Goal: Task Accomplishment & Management: Use online tool/utility

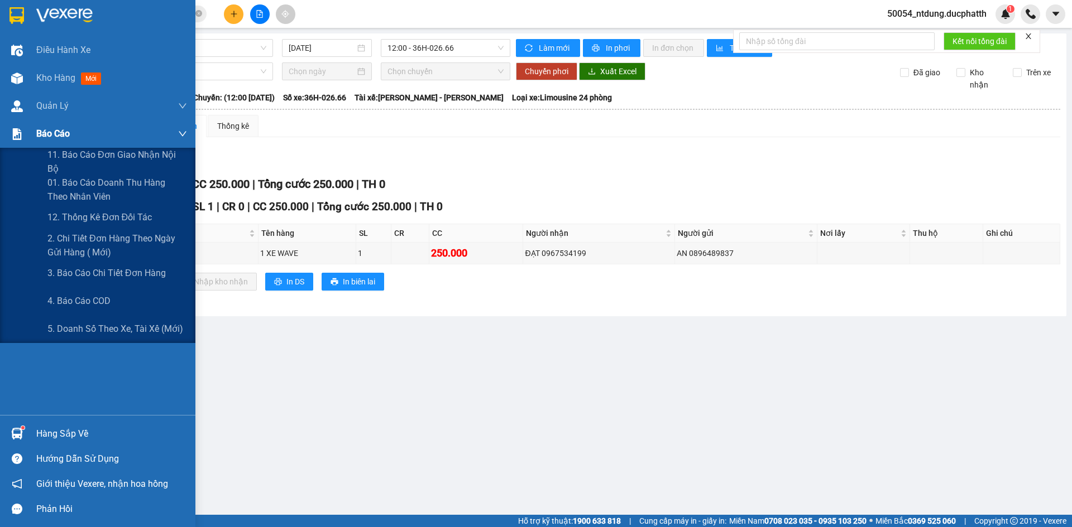
click at [25, 136] on div at bounding box center [17, 134] width 20 height 20
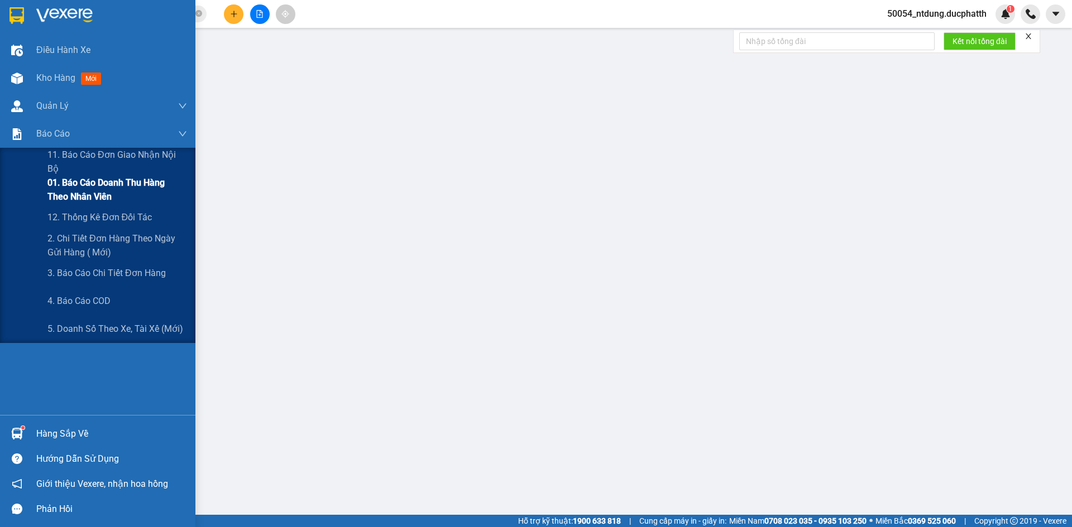
click at [74, 190] on span "01. Báo cáo doanh thu hàng theo nhân viên" at bounding box center [117, 190] width 140 height 28
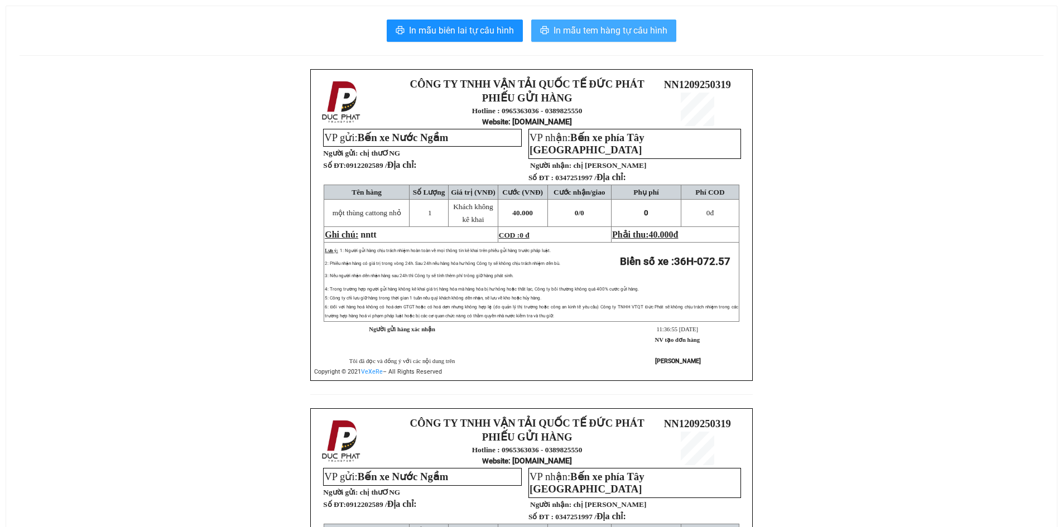
click at [620, 38] on button "In mẫu tem hàng tự cấu hình" at bounding box center [603, 31] width 145 height 22
click at [643, 45] on div "In mẫu biên lai tự cấu hình In mẫu tem hàng tự cấu hình CÔNG TY TNHH VẬN TẢI QU…" at bounding box center [531, 383] width 1051 height 755
click at [644, 35] on span "In mẫu tem hàng tự cấu hình" at bounding box center [611, 30] width 114 height 14
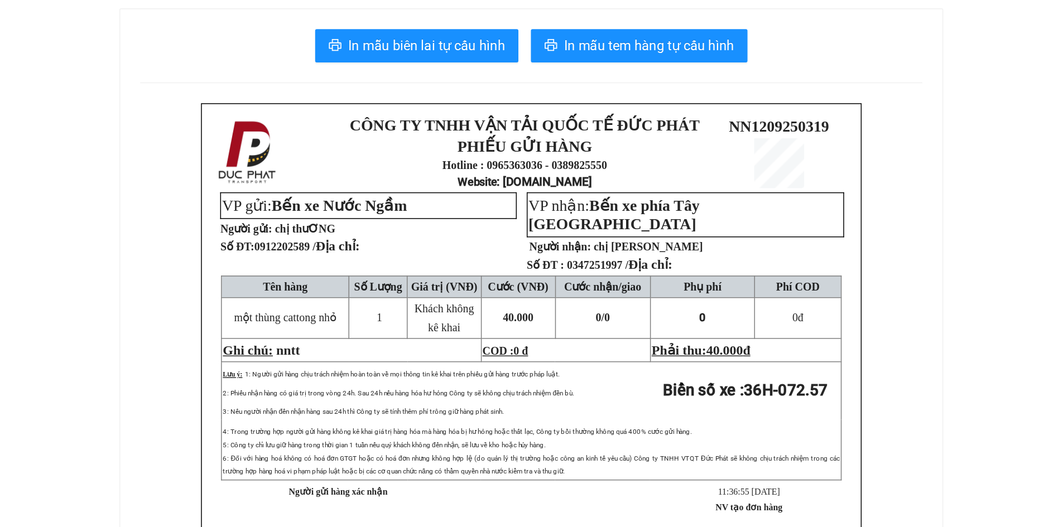
scroll to position [458, 0]
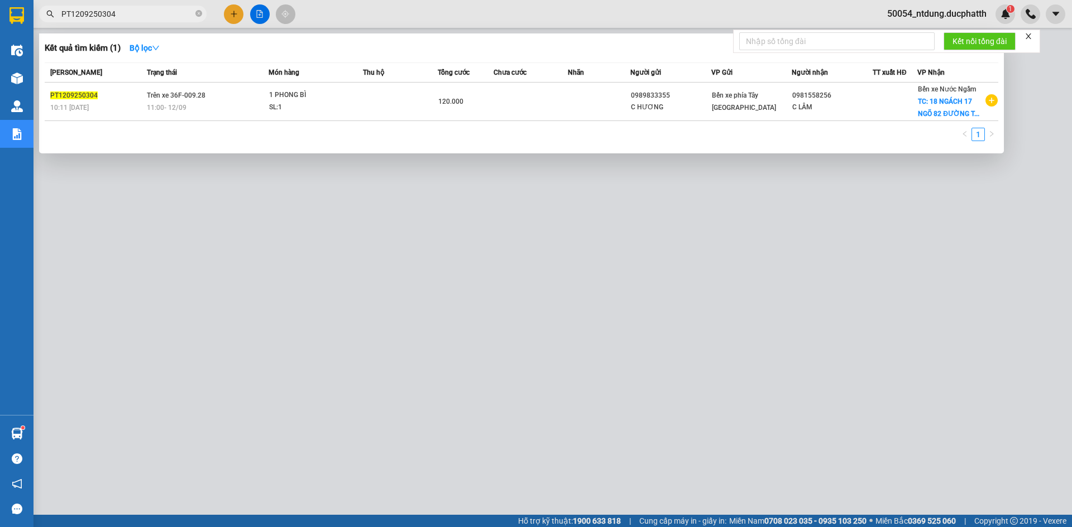
click at [156, 9] on input "PT1209250304" at bounding box center [127, 14] width 132 height 12
drag, startPoint x: 198, startPoint y: 14, endPoint x: 201, endPoint y: 21, distance: 8.0
click at [200, 16] on icon "close-circle" at bounding box center [198, 13] width 7 height 7
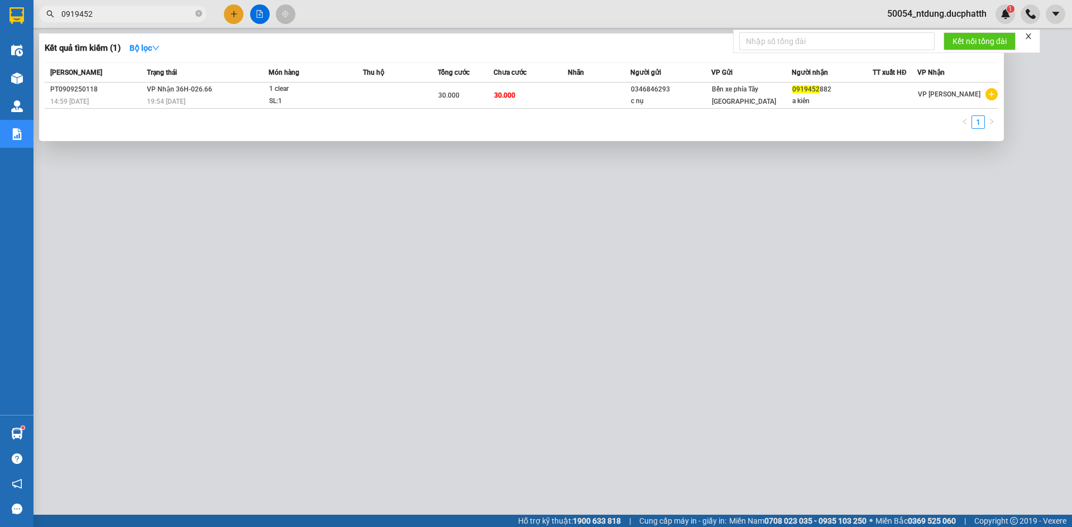
type input "0919452"
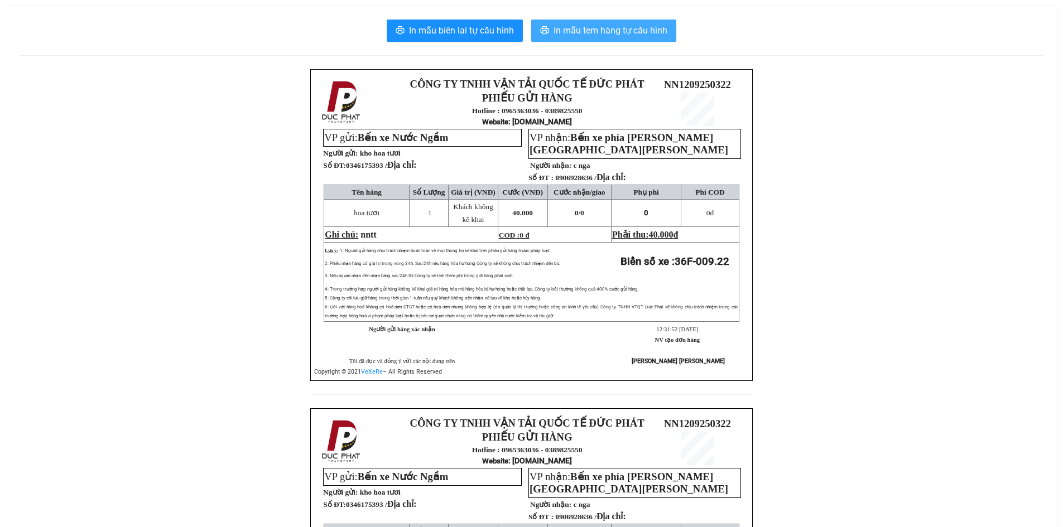
drag, startPoint x: 612, startPoint y: 35, endPoint x: 615, endPoint y: 48, distance: 13.7
click at [613, 38] on button "In mẫu tem hàng tự cấu hình" at bounding box center [603, 31] width 145 height 22
click at [651, 38] on button "In mẫu tem hàng tự cấu hình" at bounding box center [603, 31] width 145 height 22
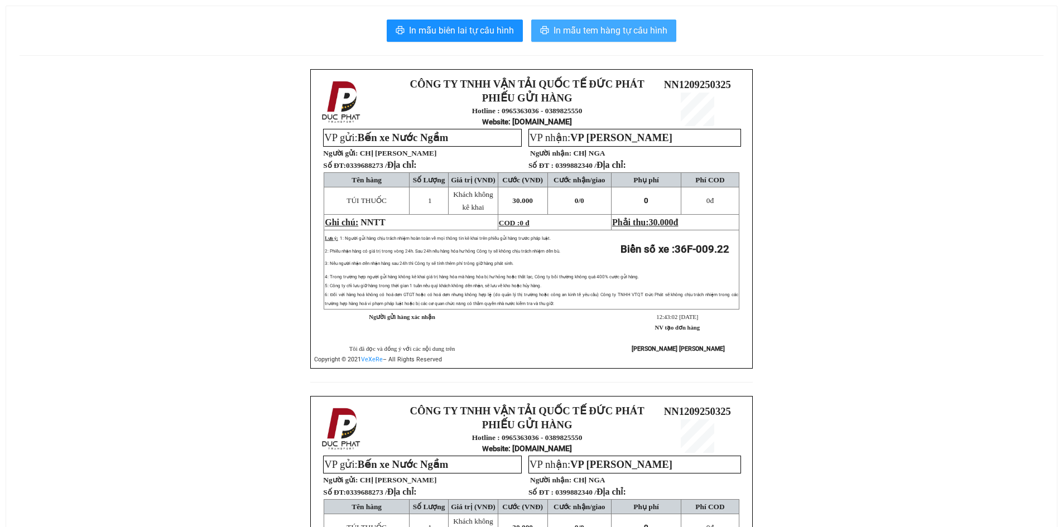
click at [626, 31] on span "In mẫu tem hàng tự cấu hình" at bounding box center [611, 30] width 114 height 14
